Goal: Task Accomplishment & Management: Manage account settings

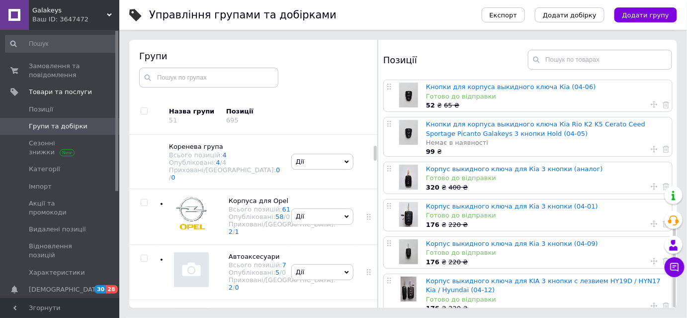
scroll to position [399, 0]
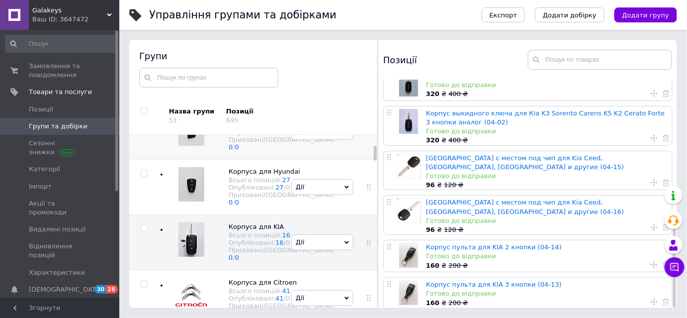
click at [143, 121] on input "checkbox" at bounding box center [144, 117] width 6 height 6
checkbox input "true"
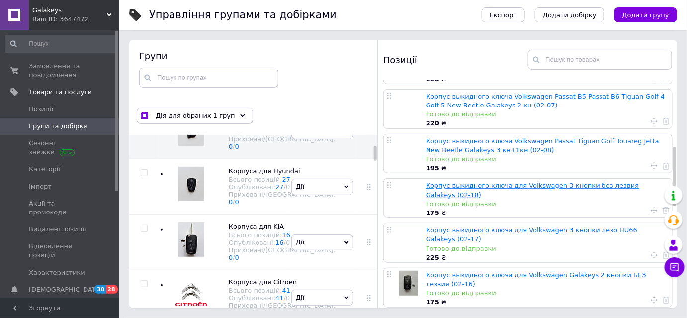
scroll to position [271, 0]
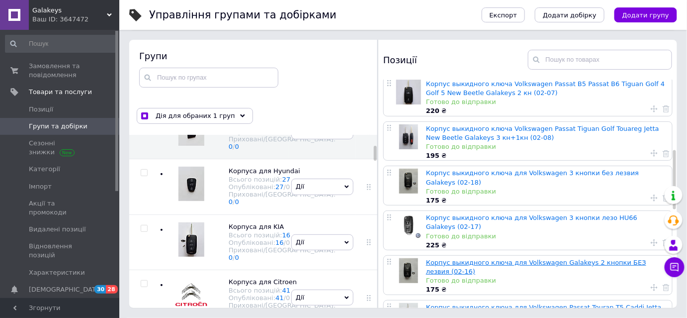
click at [472, 258] on link "Корпус выкидного ключа для Volkswagen Galakeys 2 кнопки БЕЗ лезвия (02-16)" at bounding box center [536, 266] width 220 height 16
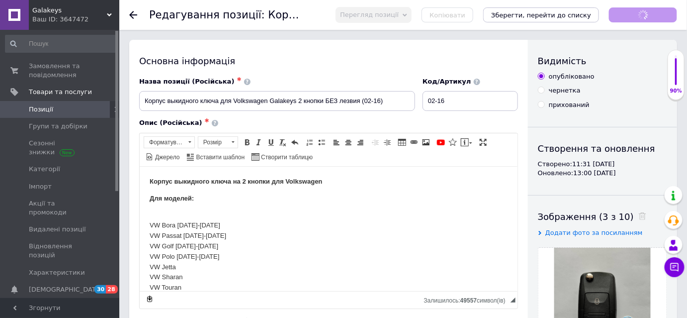
checkbox input "true"
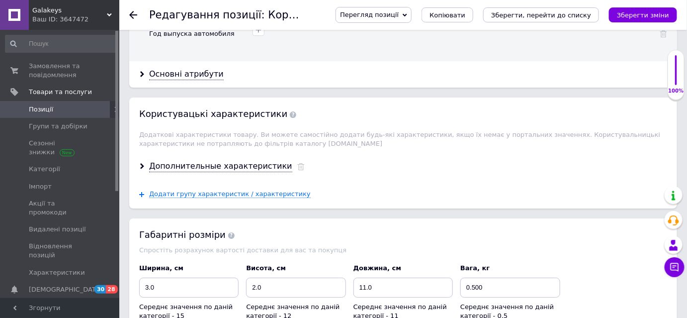
scroll to position [1174, 0]
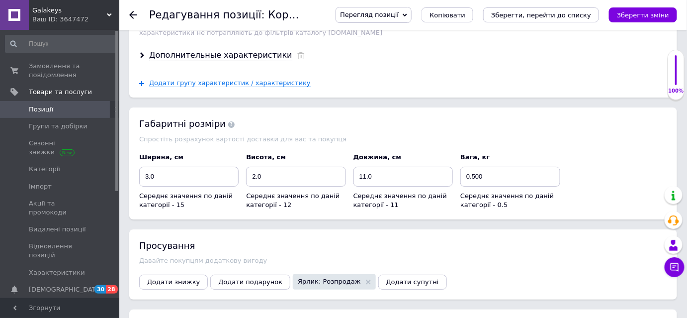
click at [132, 14] on icon at bounding box center [133, 15] width 8 height 8
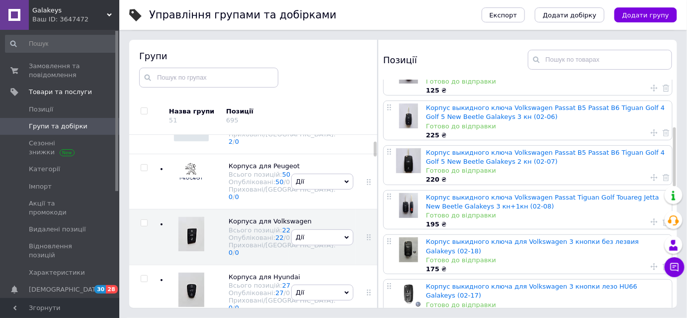
scroll to position [226, 0]
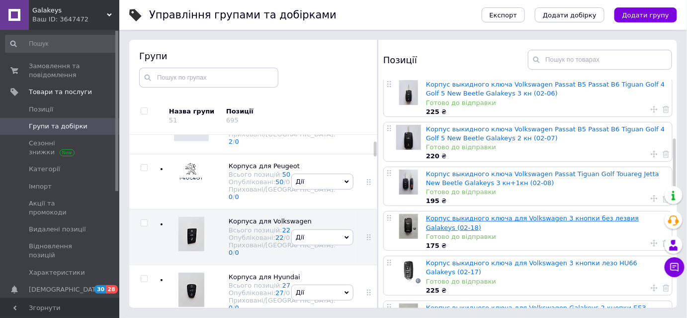
click at [468, 217] on link "Корпус выкидного ключа для Volkswagen 3 кнопки без лезвия Galakeys (02-18)" at bounding box center [532, 222] width 213 height 16
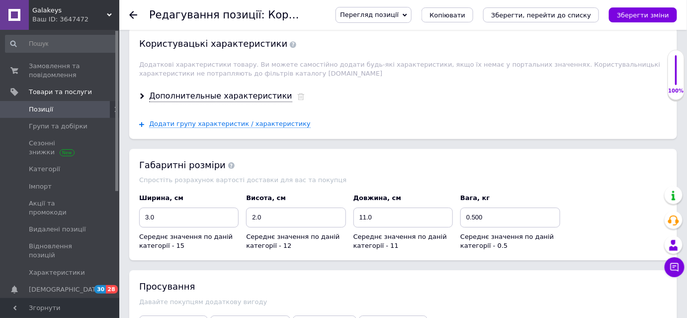
scroll to position [1053, 0]
